Goal: Transaction & Acquisition: Purchase product/service

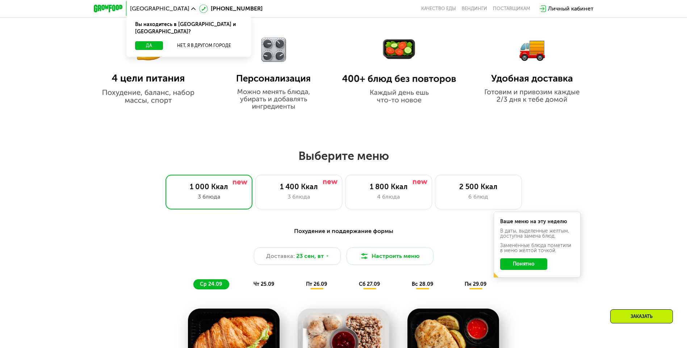
scroll to position [471, 0]
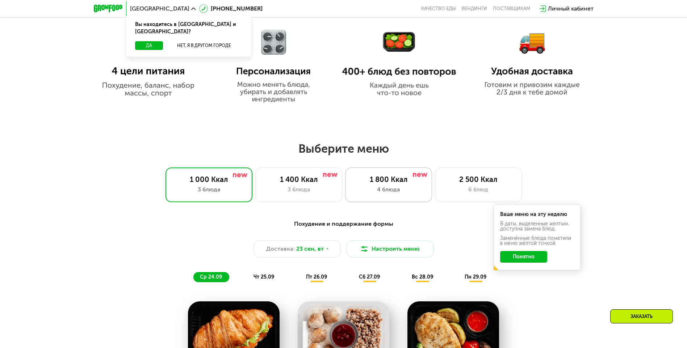
click at [410, 184] on div "1 800 Ккал" at bounding box center [389, 179] width 72 height 9
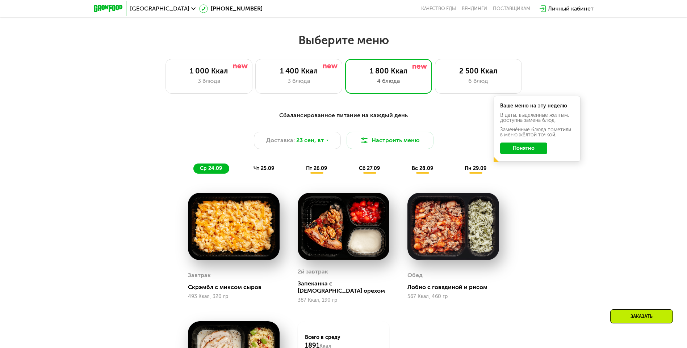
scroll to position [652, 0]
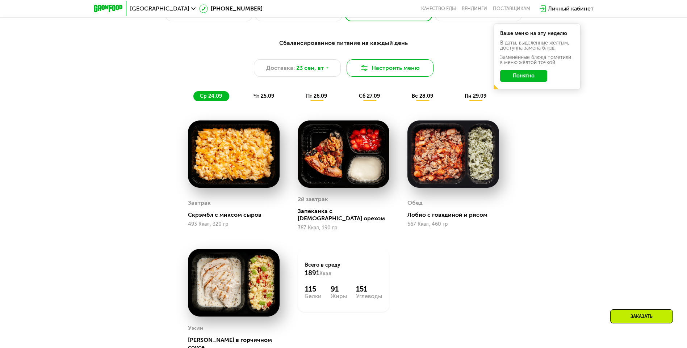
click at [400, 72] on button "Настроить меню" at bounding box center [389, 67] width 87 height 17
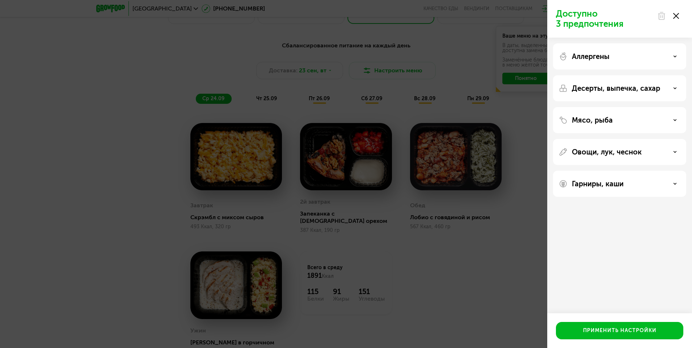
click at [413, 256] on div "Доступно 3 предпочтения Аллергены Десерты, выпечка, сахар Мясо, рыба Овощи, лук…" at bounding box center [346, 174] width 692 height 348
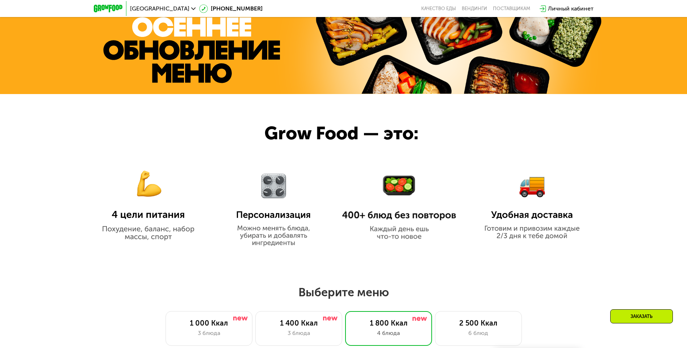
scroll to position [326, 0]
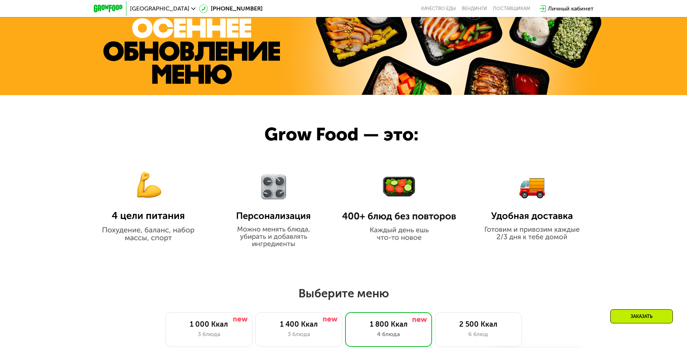
click at [152, 209] on img at bounding box center [148, 200] width 114 height 83
click at [149, 220] on img at bounding box center [148, 200] width 114 height 83
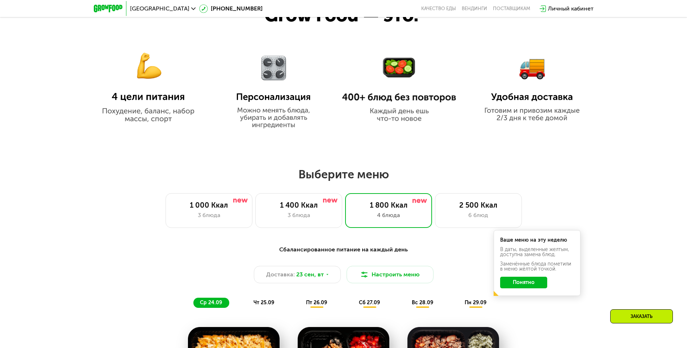
scroll to position [507, 0]
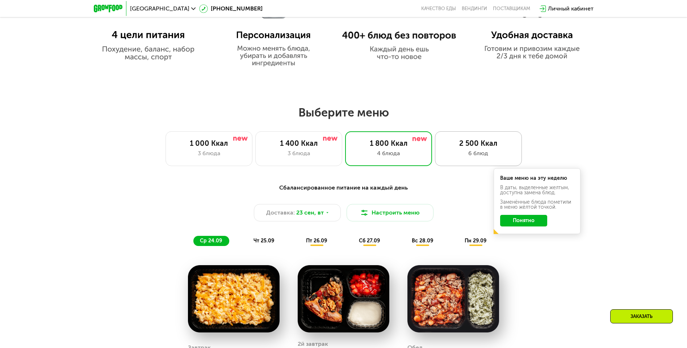
click at [454, 148] on div "2 500 Ккал" at bounding box center [478, 143] width 72 height 9
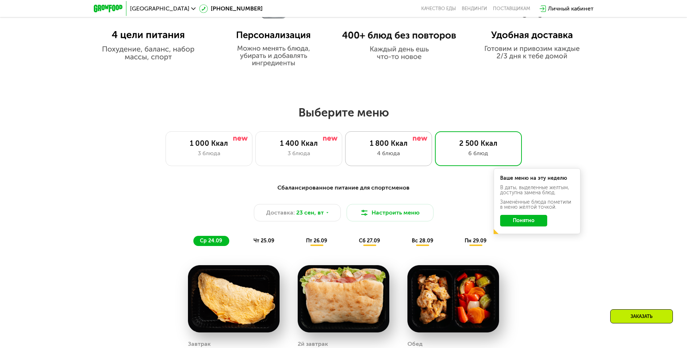
click at [386, 143] on div "1 800 Ккал" at bounding box center [389, 143] width 72 height 9
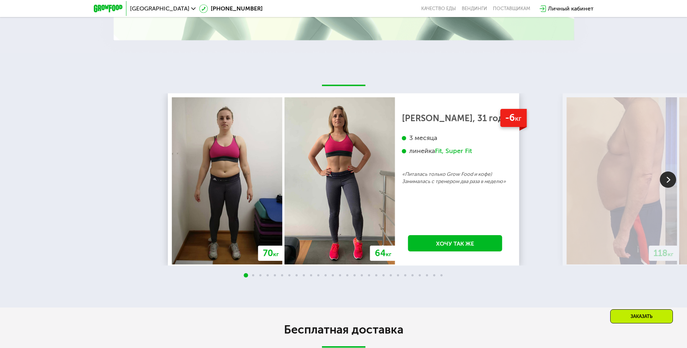
scroll to position [1593, 0]
click at [672, 172] on img at bounding box center [668, 180] width 16 height 16
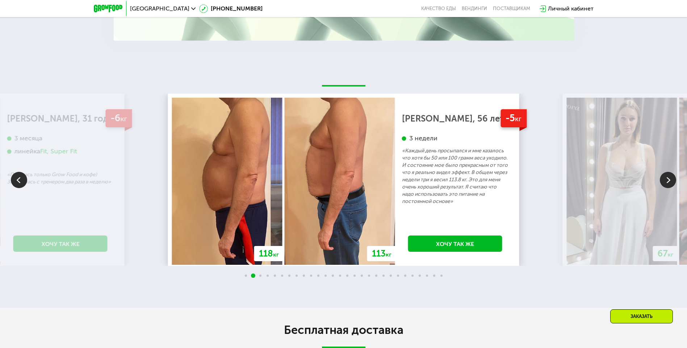
click at [672, 172] on img at bounding box center [668, 180] width 16 height 16
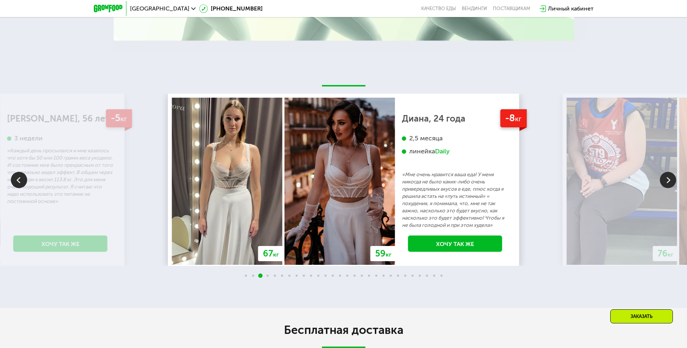
click at [672, 172] on img at bounding box center [668, 180] width 16 height 16
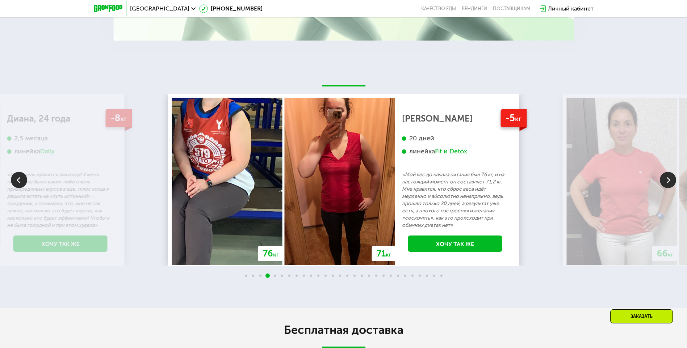
click at [672, 172] on img at bounding box center [668, 180] width 16 height 16
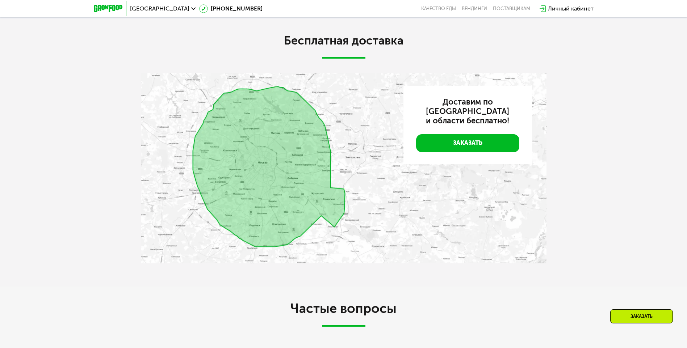
scroll to position [2099, 0]
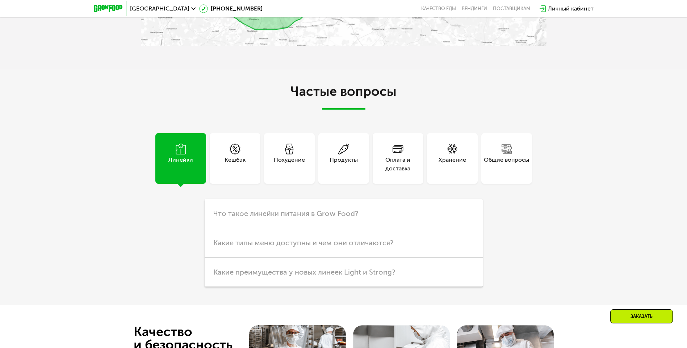
click at [277, 156] on div "Похудение" at bounding box center [289, 164] width 31 height 17
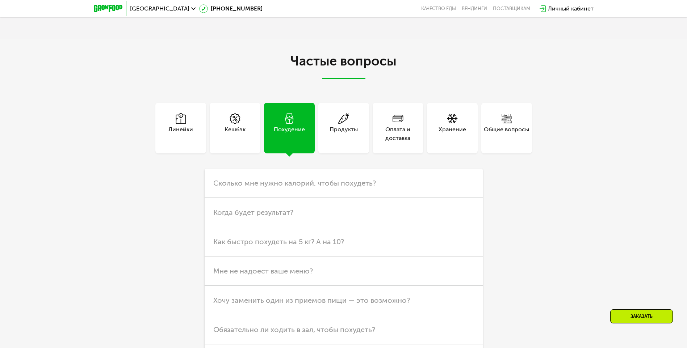
scroll to position [2172, 0]
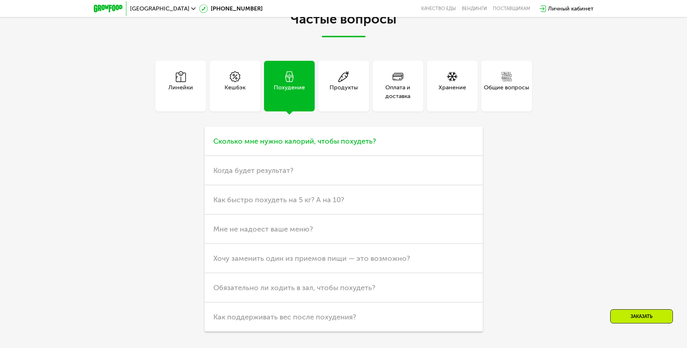
click at [300, 137] on span "Сколько мне нужно калорий, чтобы похудеть?" at bounding box center [294, 141] width 163 height 9
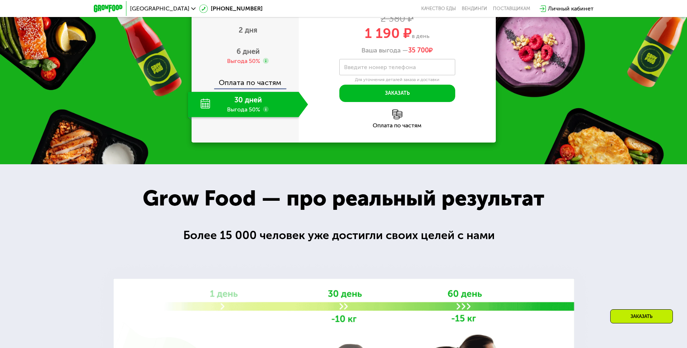
scroll to position [1014, 0]
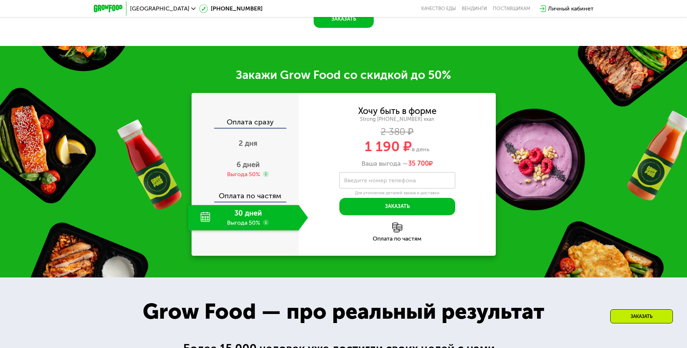
click at [241, 207] on div "30 дней Выгода 50%" at bounding box center [243, 217] width 111 height 25
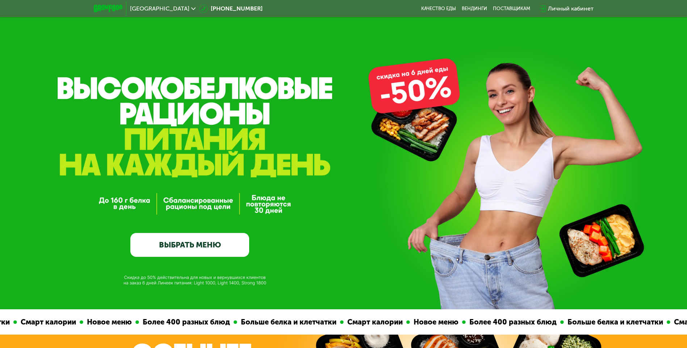
scroll to position [0, 0]
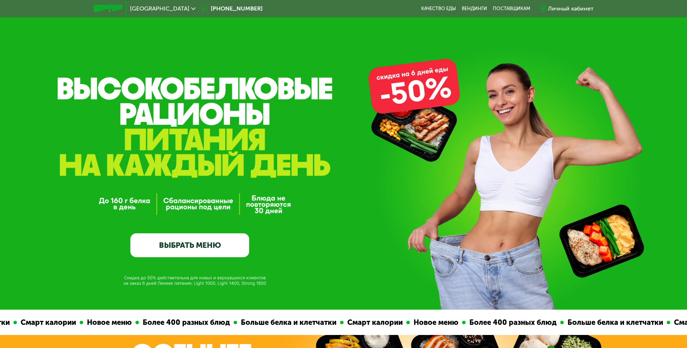
click at [186, 239] on link "ВЫБРАТЬ МЕНЮ" at bounding box center [189, 245] width 119 height 24
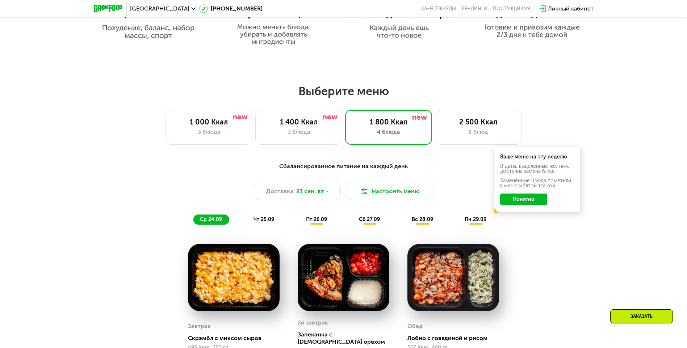
scroll to position [525, 0]
